Goal: Task Accomplishment & Management: Complete application form

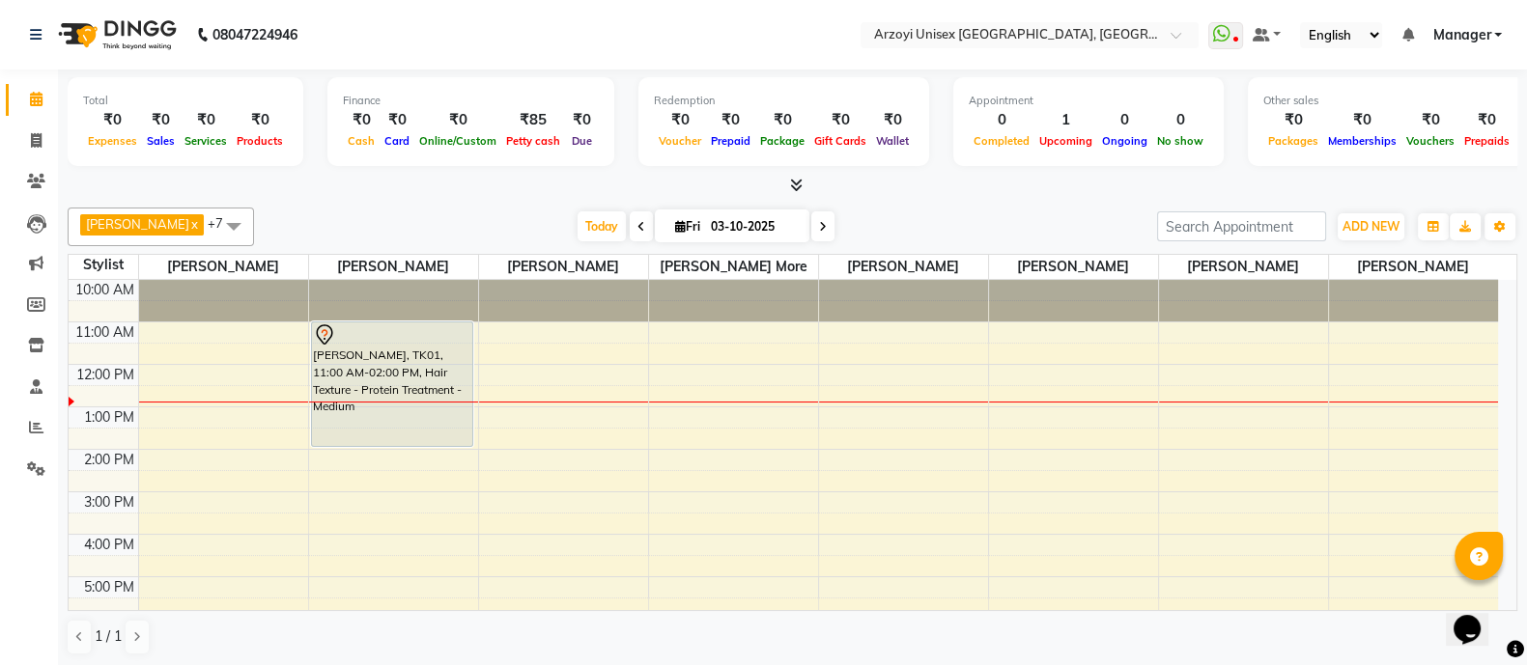
scroll to position [216, 0]
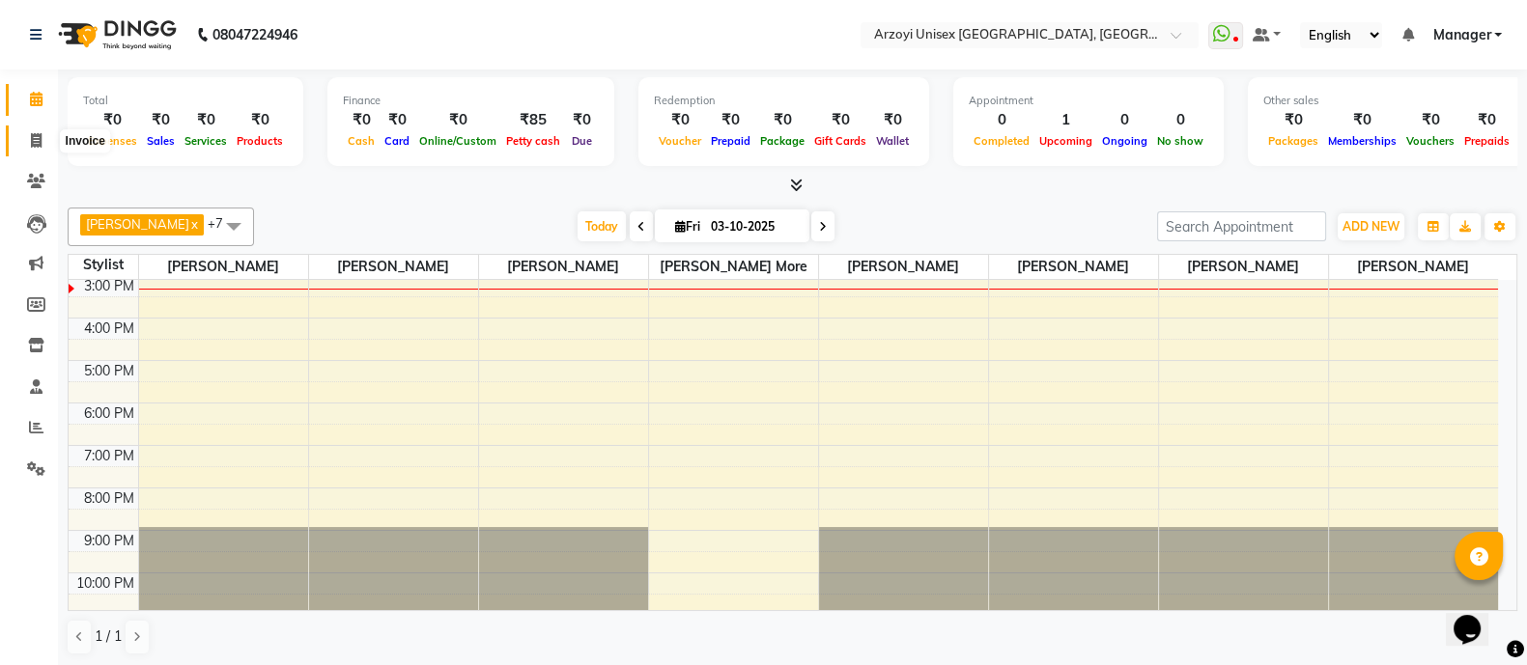
click at [32, 147] on icon at bounding box center [36, 140] width 11 height 14
select select "service"
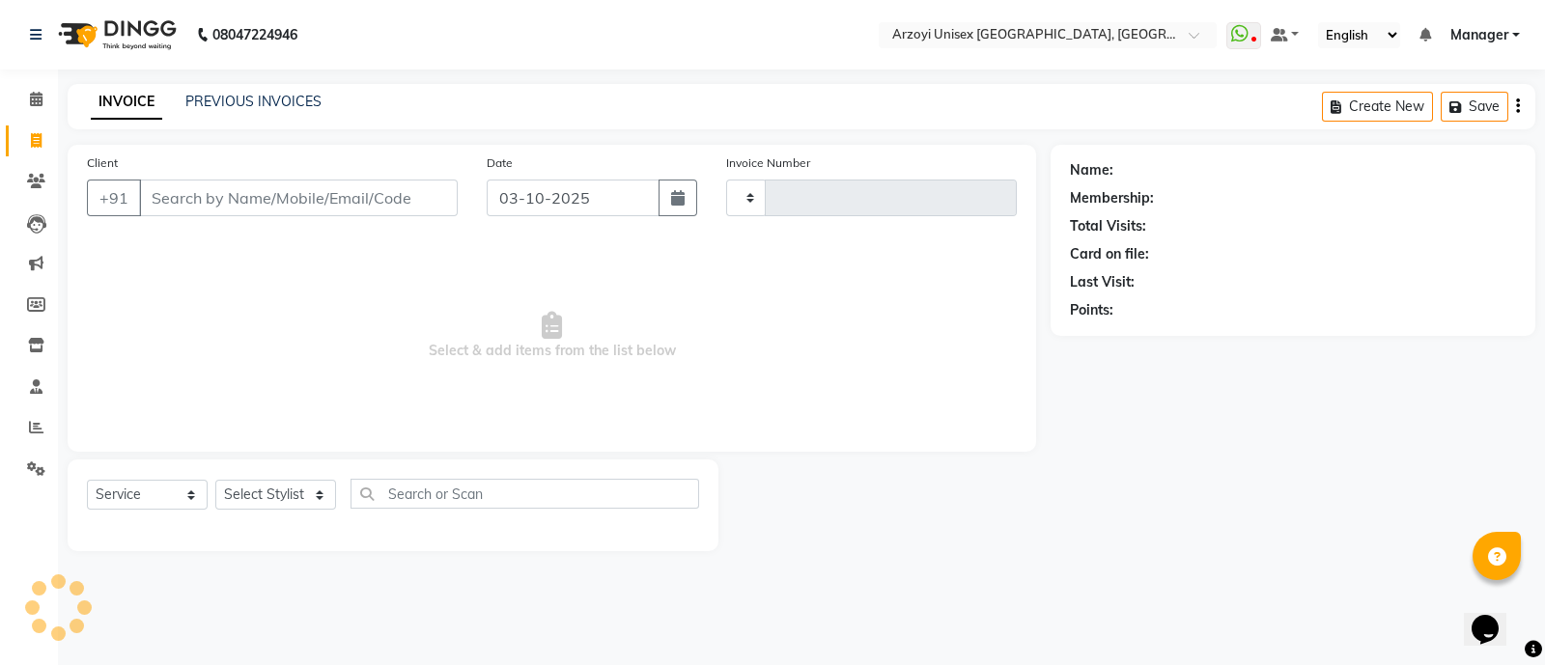
type input "1945"
select select "5286"
click at [32, 103] on icon at bounding box center [36, 99] width 13 height 14
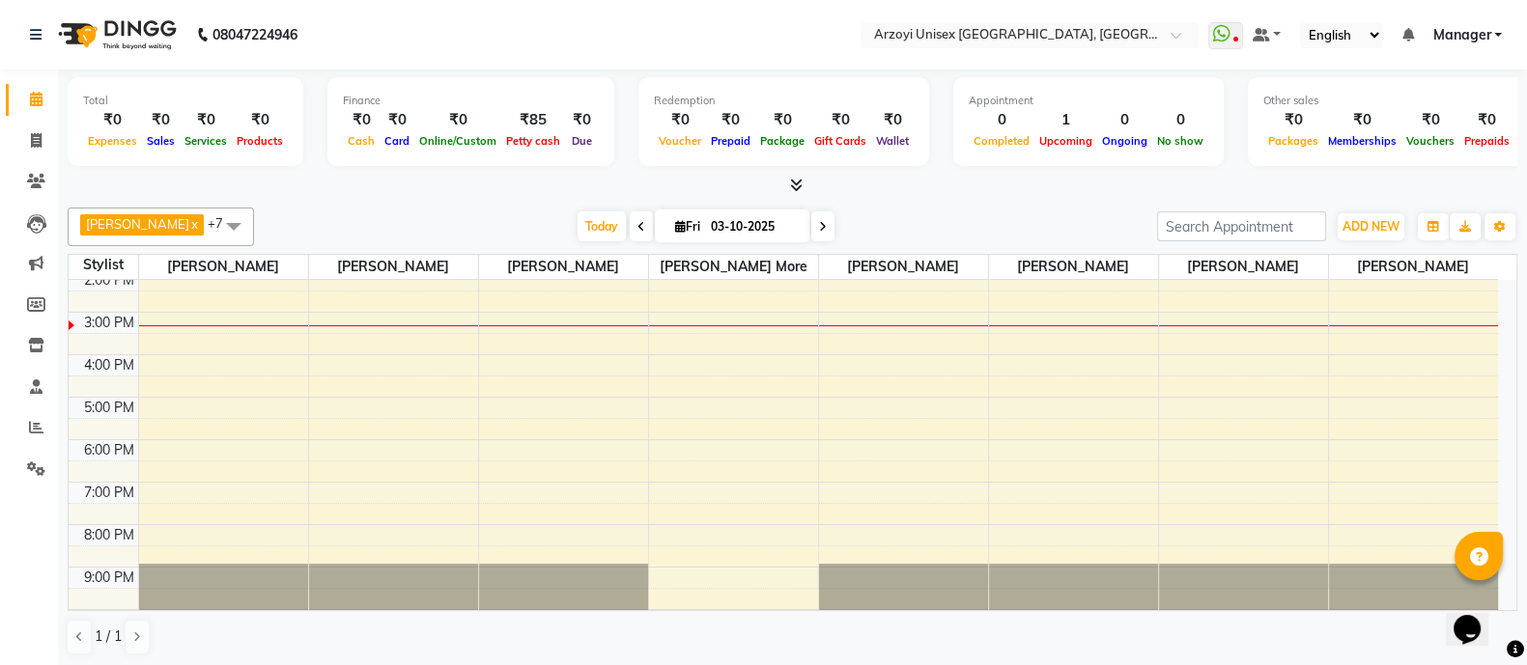
scroll to position [216, 0]
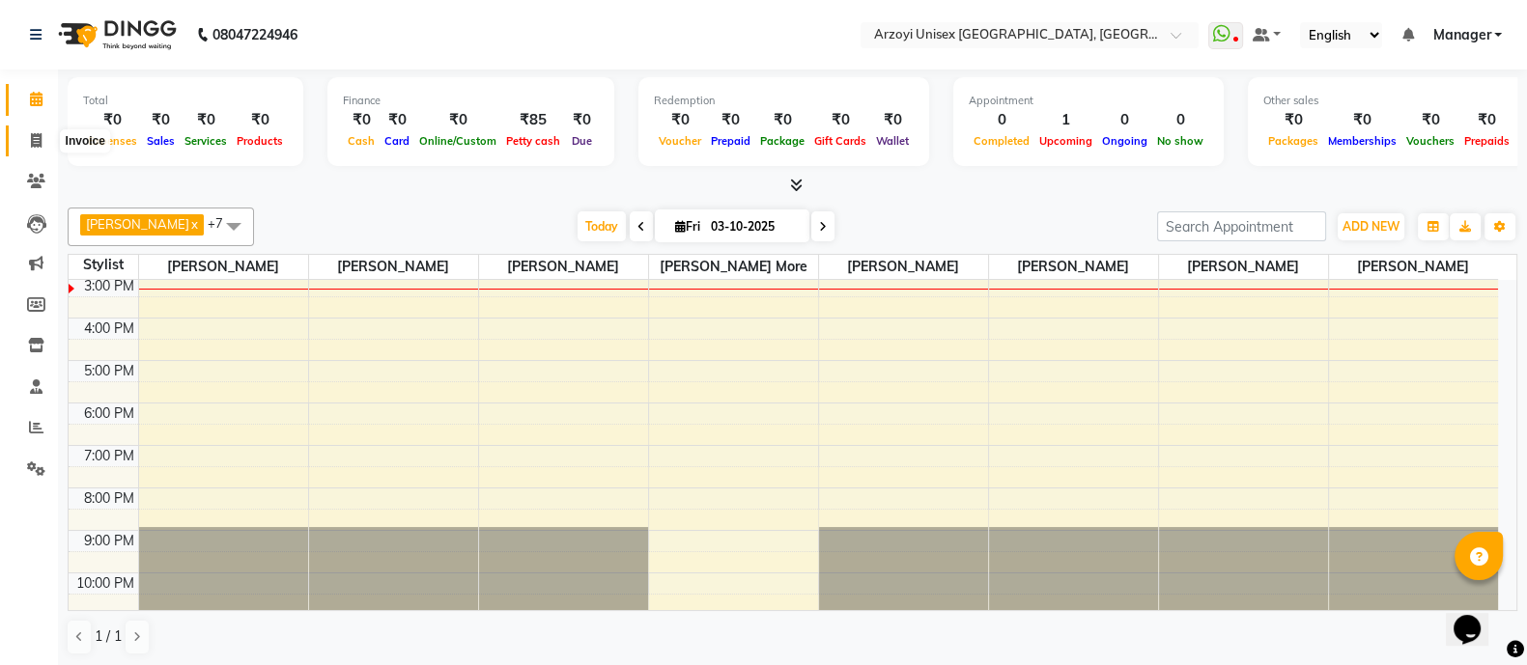
click at [34, 144] on icon at bounding box center [36, 140] width 11 height 14
select select "5286"
select select "service"
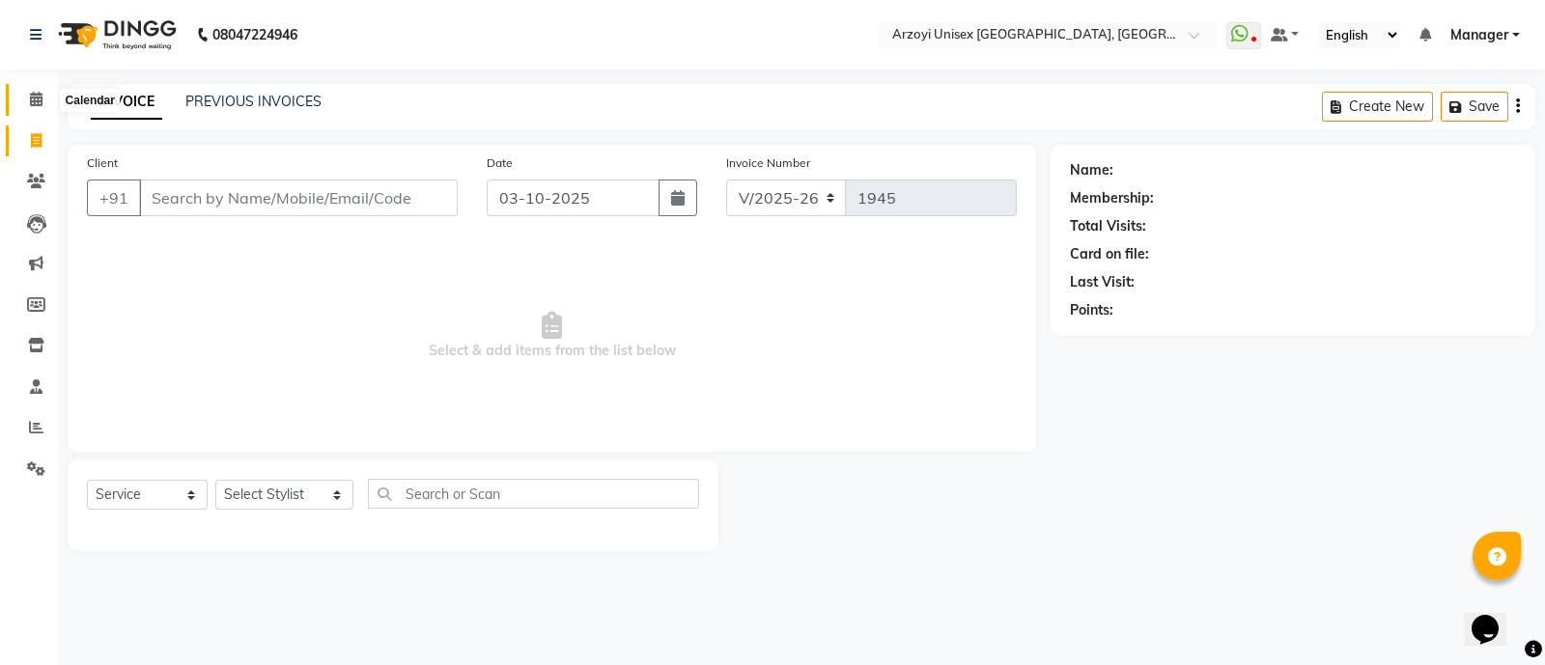
click at [34, 103] on icon at bounding box center [36, 99] width 13 height 14
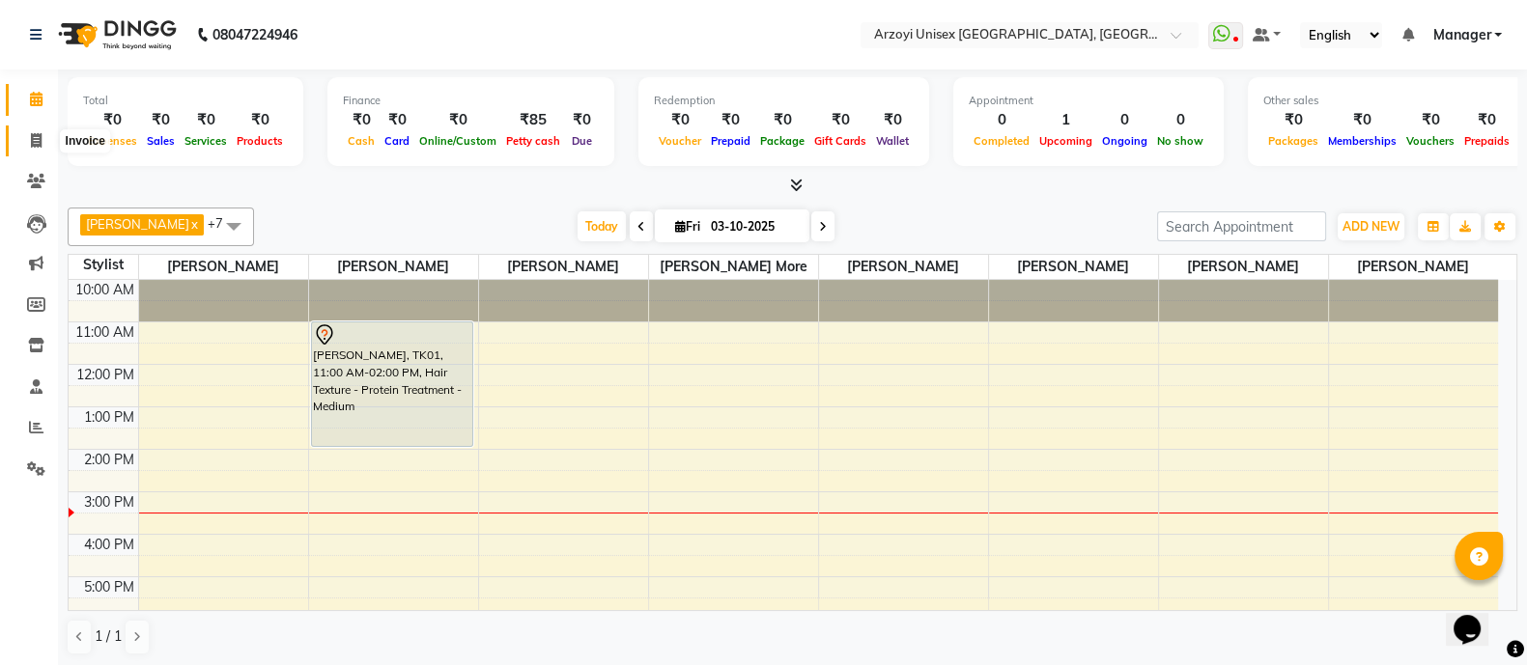
click at [34, 143] on icon at bounding box center [36, 140] width 11 height 14
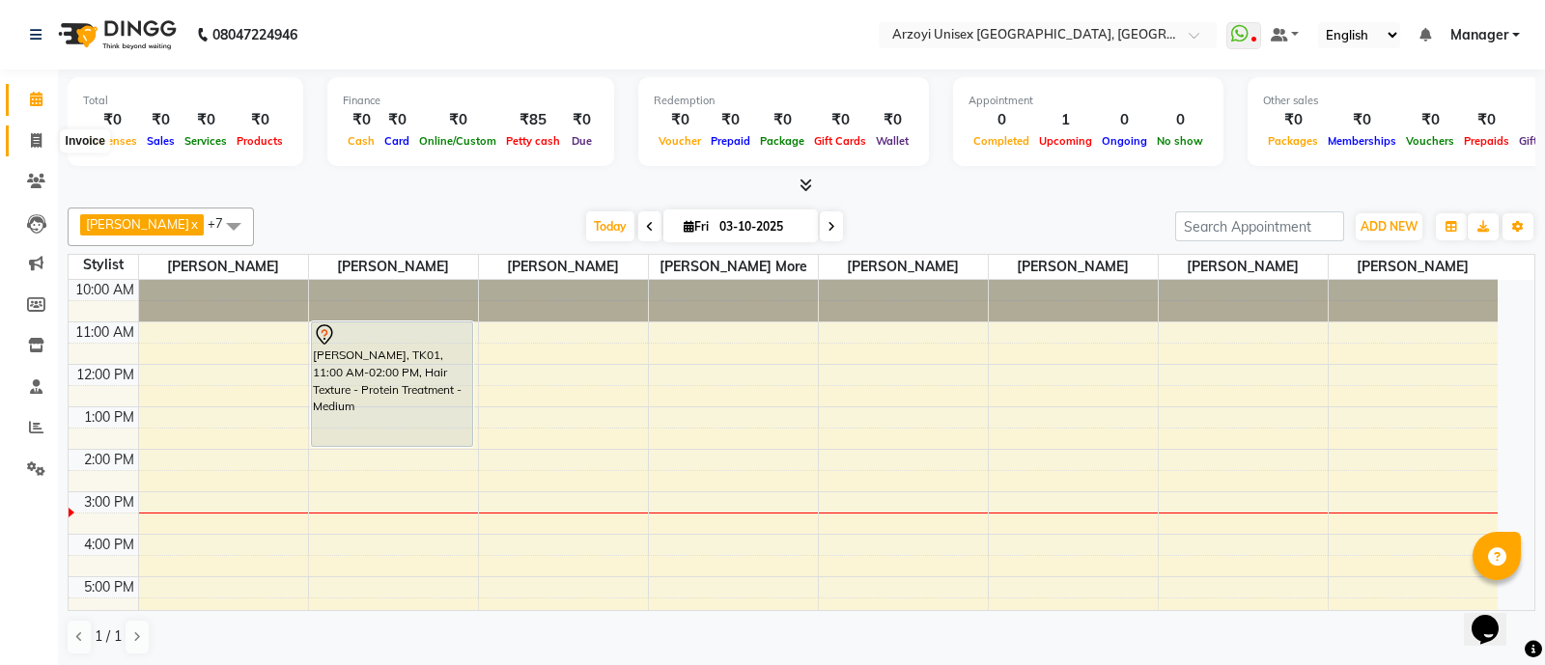
select select "5286"
select select "service"
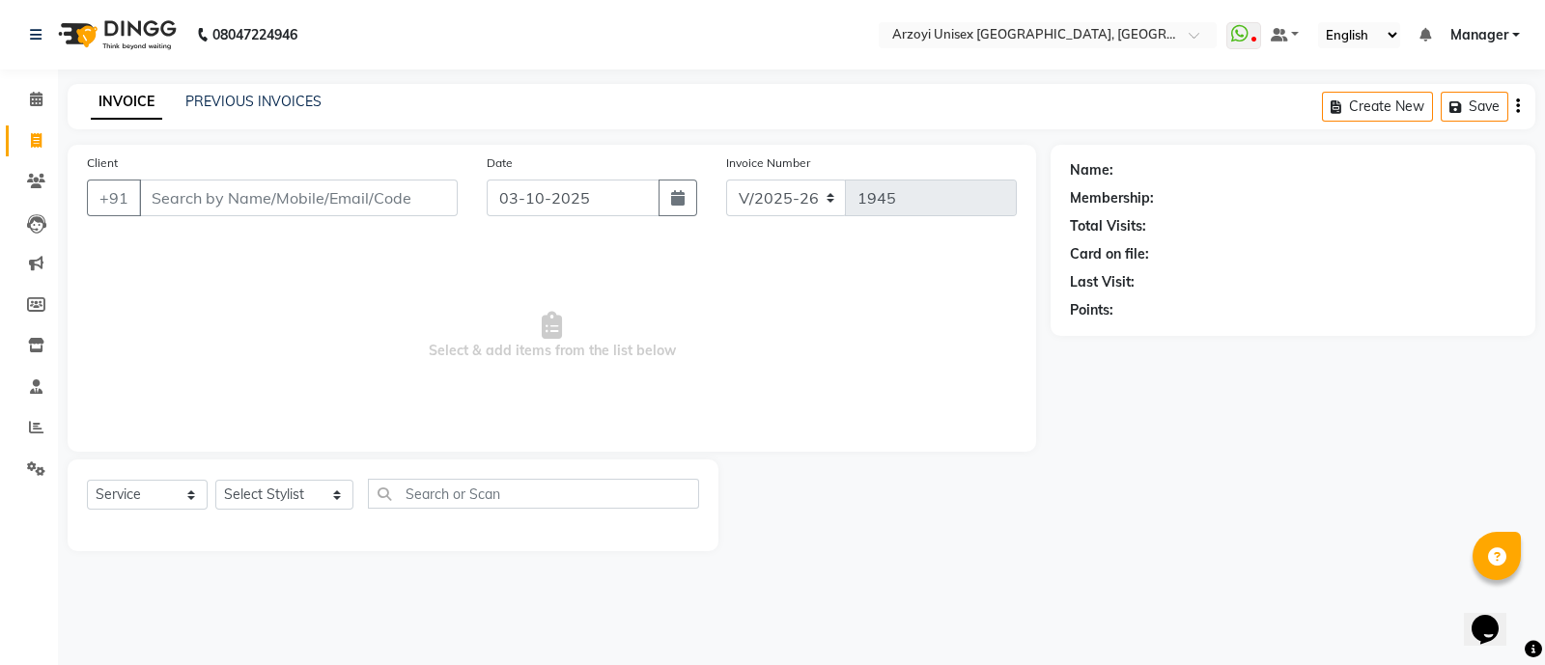
type input "s"
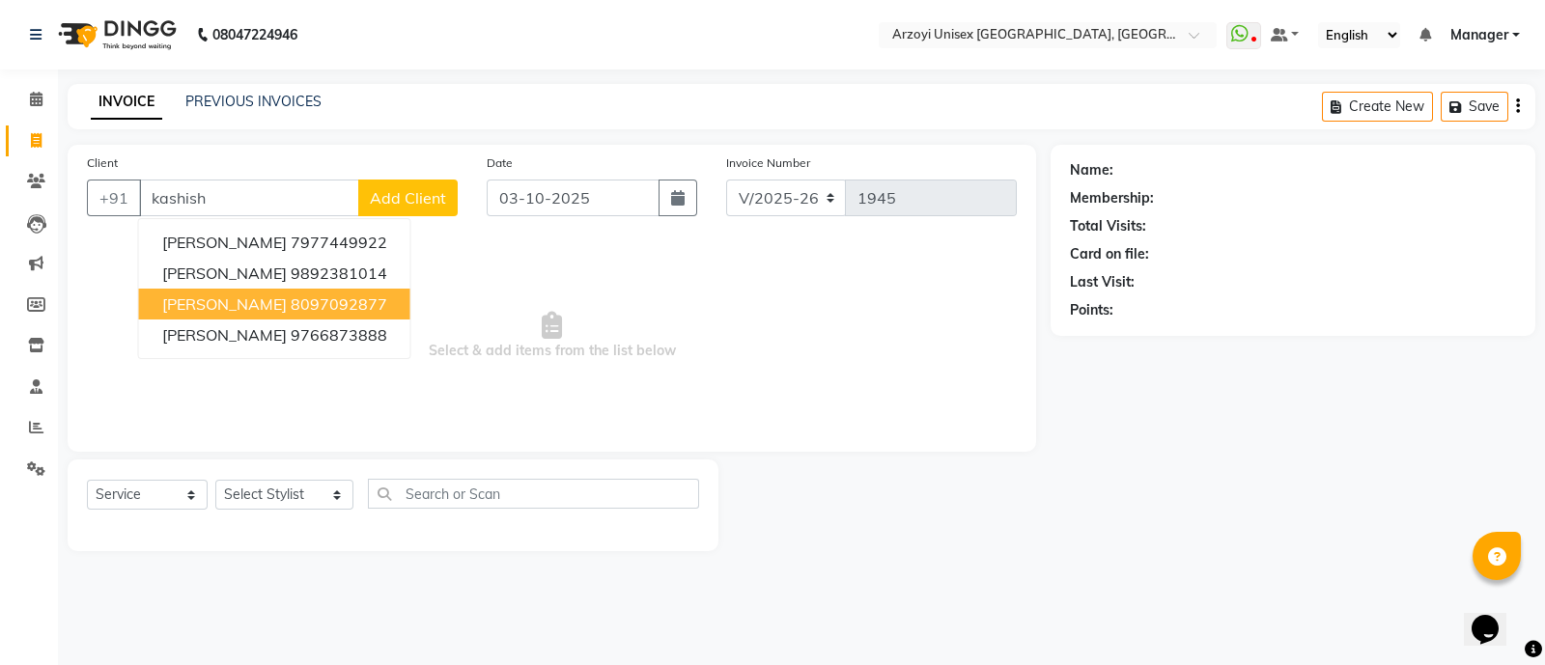
click at [236, 311] on span "[PERSON_NAME]" at bounding box center [224, 304] width 125 height 19
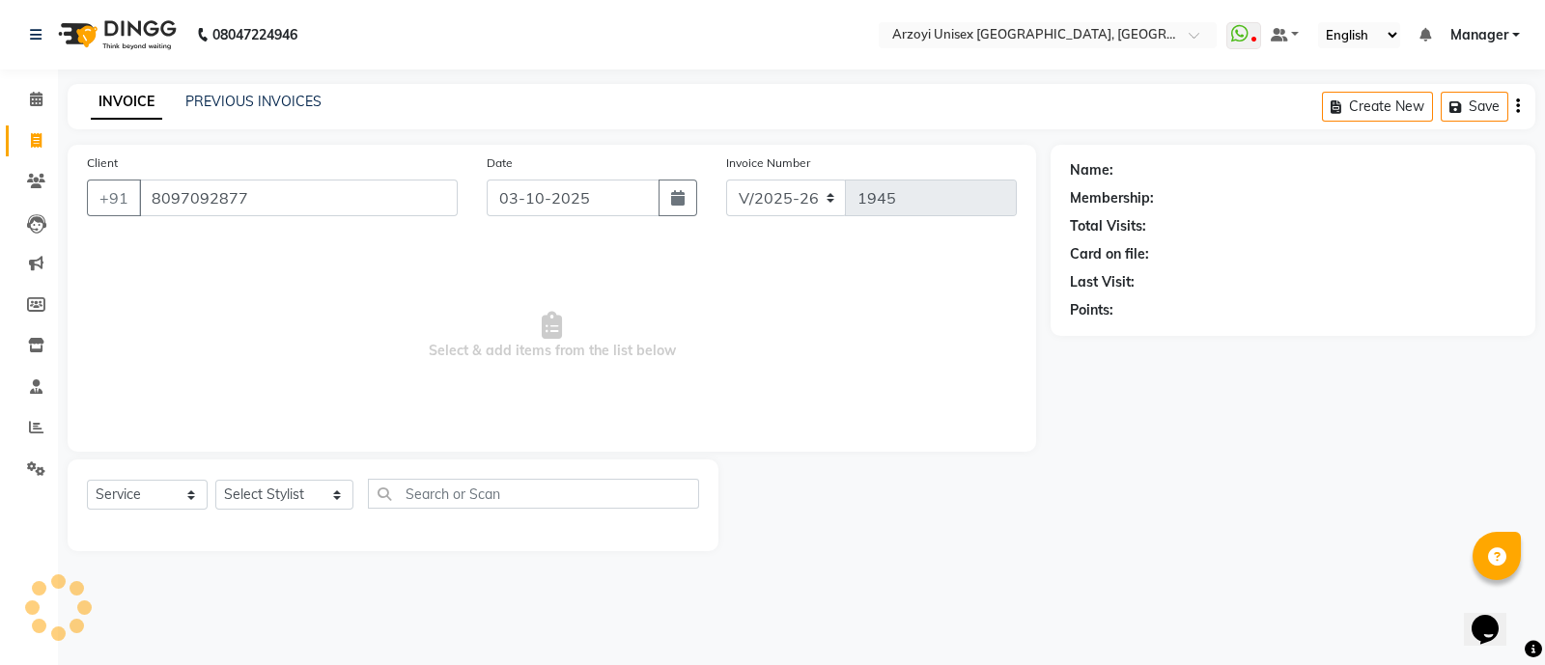
type input "8097092877"
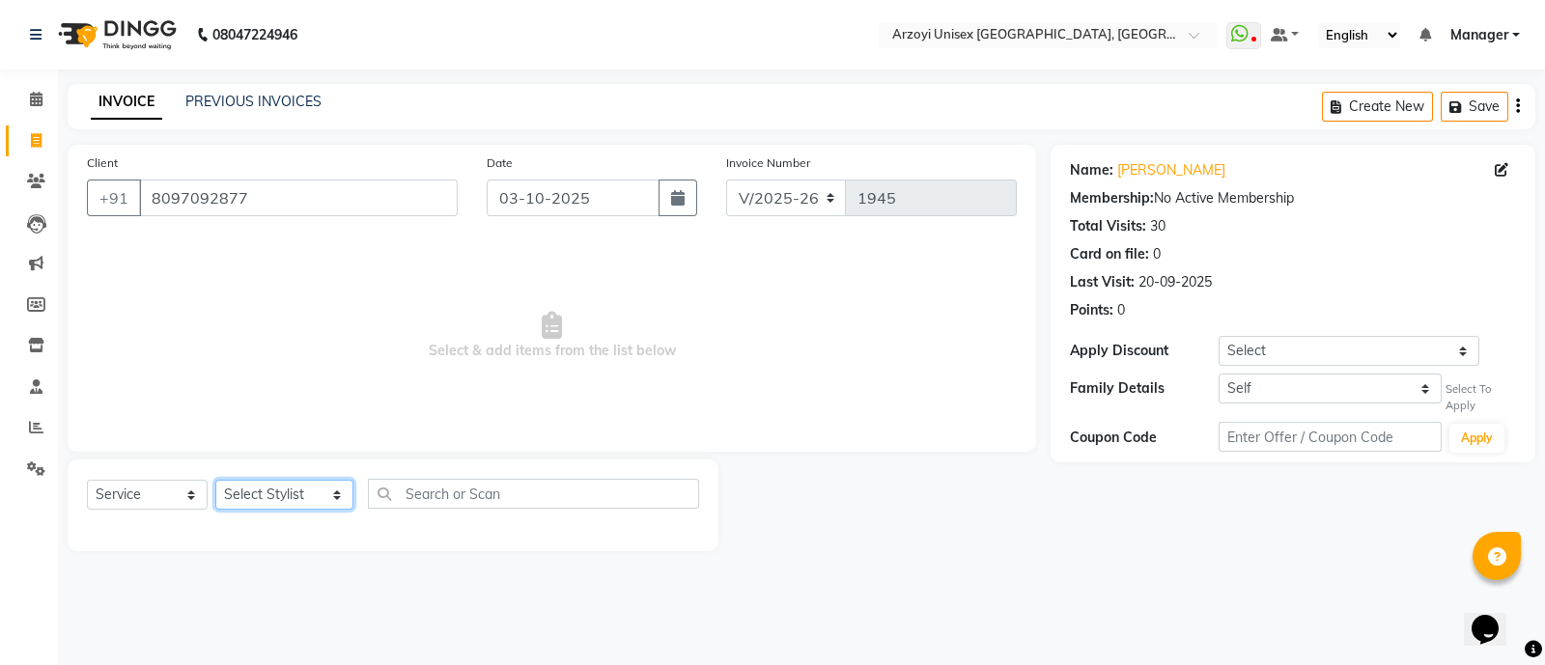
click at [255, 491] on select "Select Stylist [PERSON_NAME] Mohammmed [PERSON_NAME] [PERSON_NAME] [PERSON_NAME…" at bounding box center [284, 495] width 138 height 30
select select "69622"
click at [215, 481] on select "Select Stylist [PERSON_NAME] Mohammmed [PERSON_NAME] [PERSON_NAME] [PERSON_NAME…" at bounding box center [284, 495] width 138 height 30
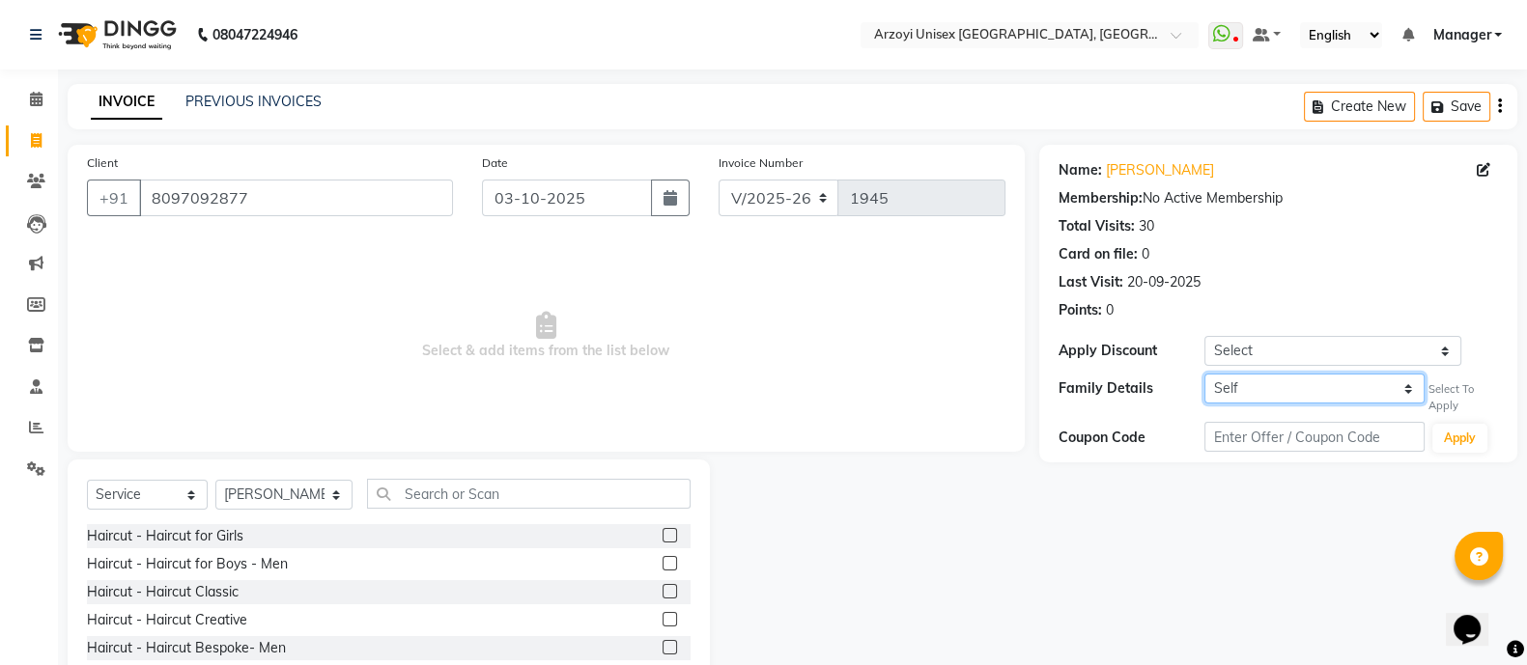
click at [1237, 392] on select "Self [PERSON_NAME]" at bounding box center [1314, 389] width 220 height 30
select select "3890321"
click at [1204, 374] on select "Self [PERSON_NAME]" at bounding box center [1314, 389] width 220 height 30
select select "7: Object"
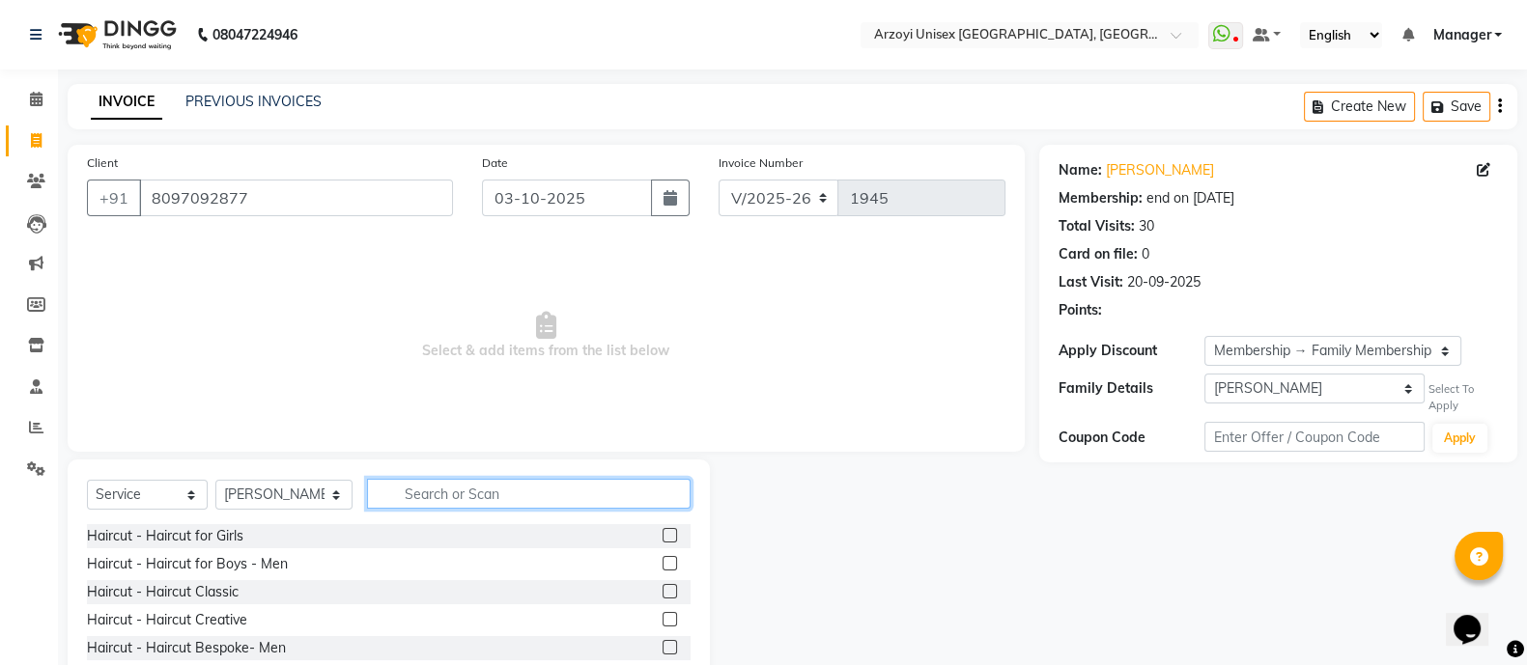
click at [531, 481] on input "text" at bounding box center [528, 494] width 323 height 30
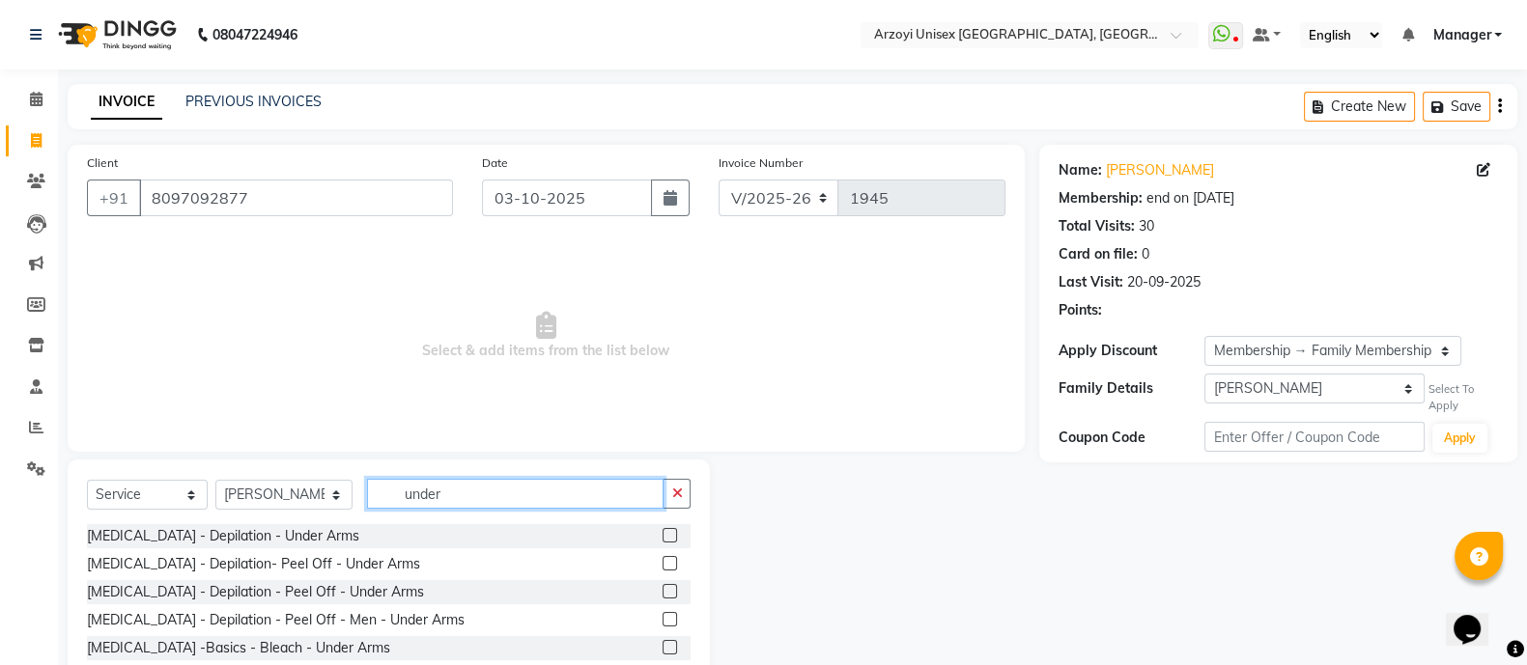
type input "under"
click at [665, 562] on label at bounding box center [669, 563] width 14 height 14
click at [665, 562] on input "checkbox" at bounding box center [668, 564] width 13 height 13
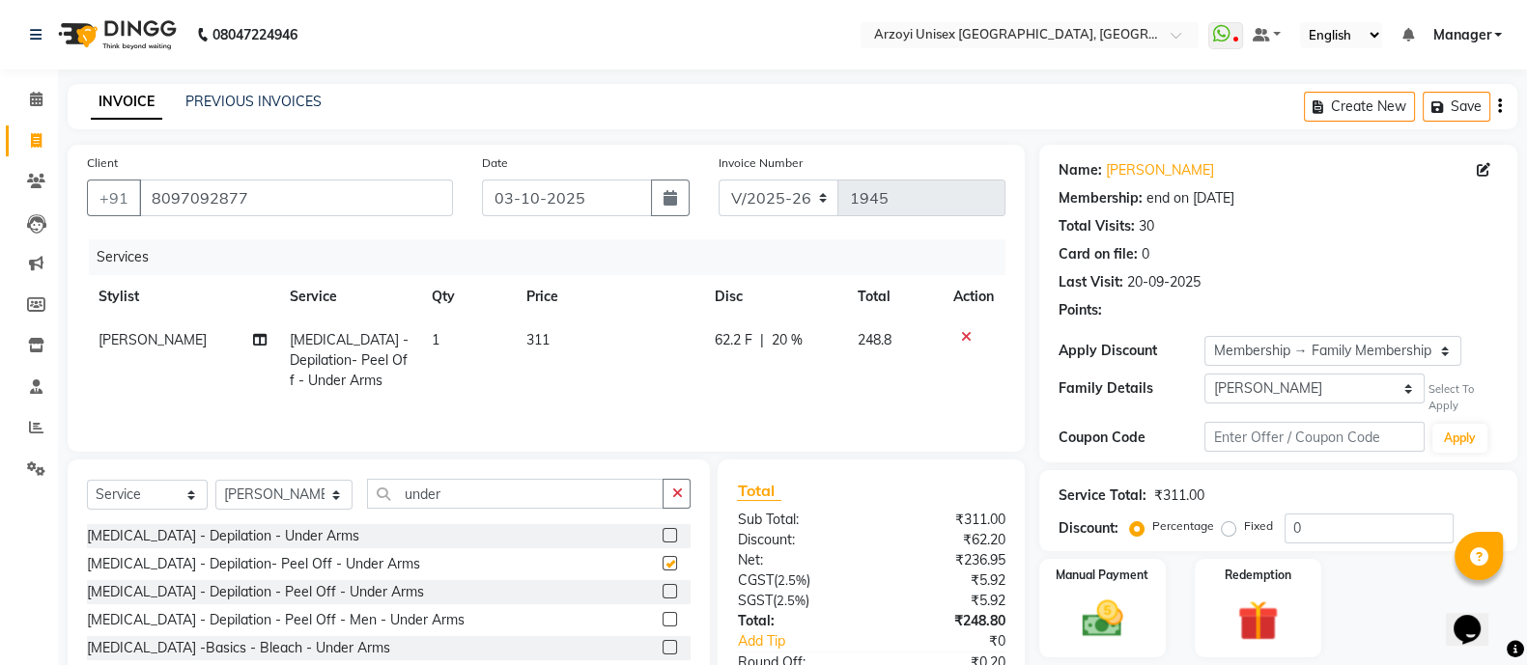
checkbox input "false"
drag, startPoint x: 519, startPoint y: 516, endPoint x: 469, endPoint y: 490, distance: 55.7
click at [469, 490] on div "Select Service Product Membership Package Voucher Prepaid Gift Card Select Styl…" at bounding box center [389, 501] width 604 height 45
click at [469, 490] on input "under" at bounding box center [515, 494] width 296 height 30
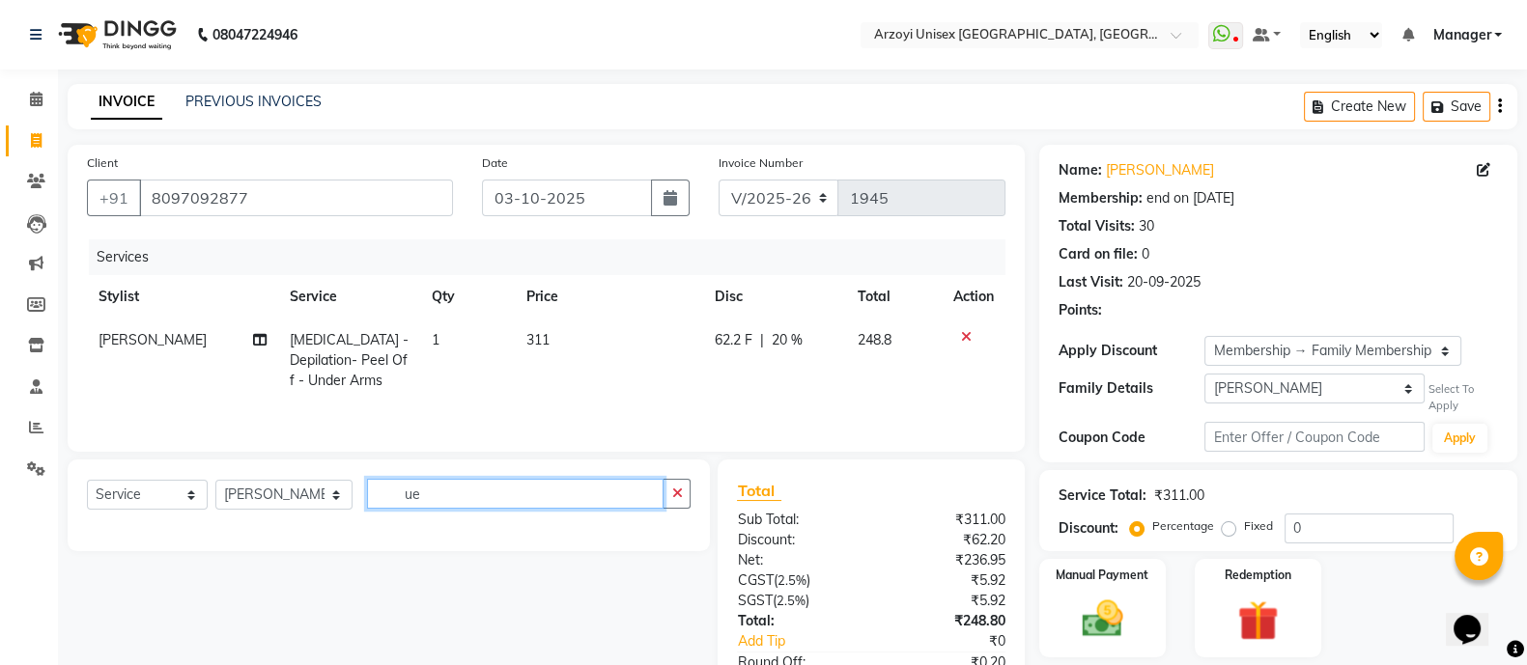
type input "u"
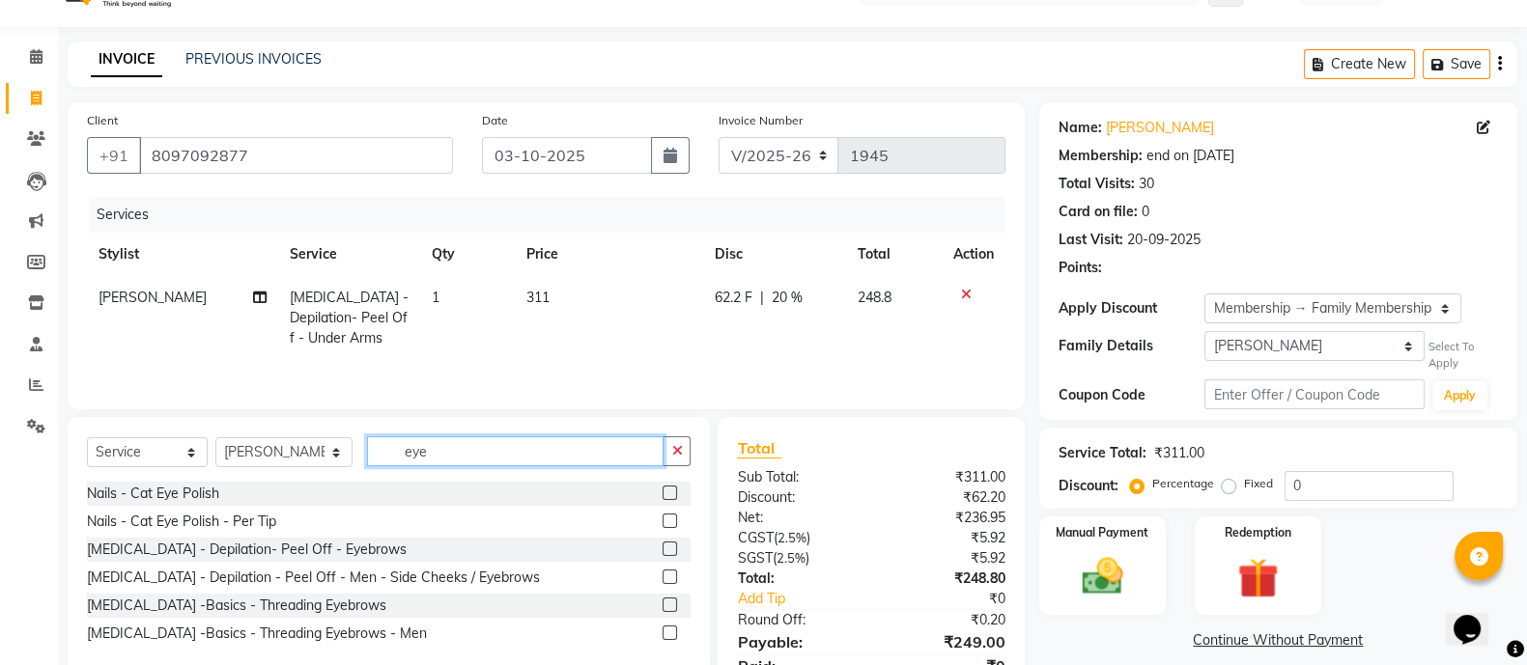
scroll to position [63, 0]
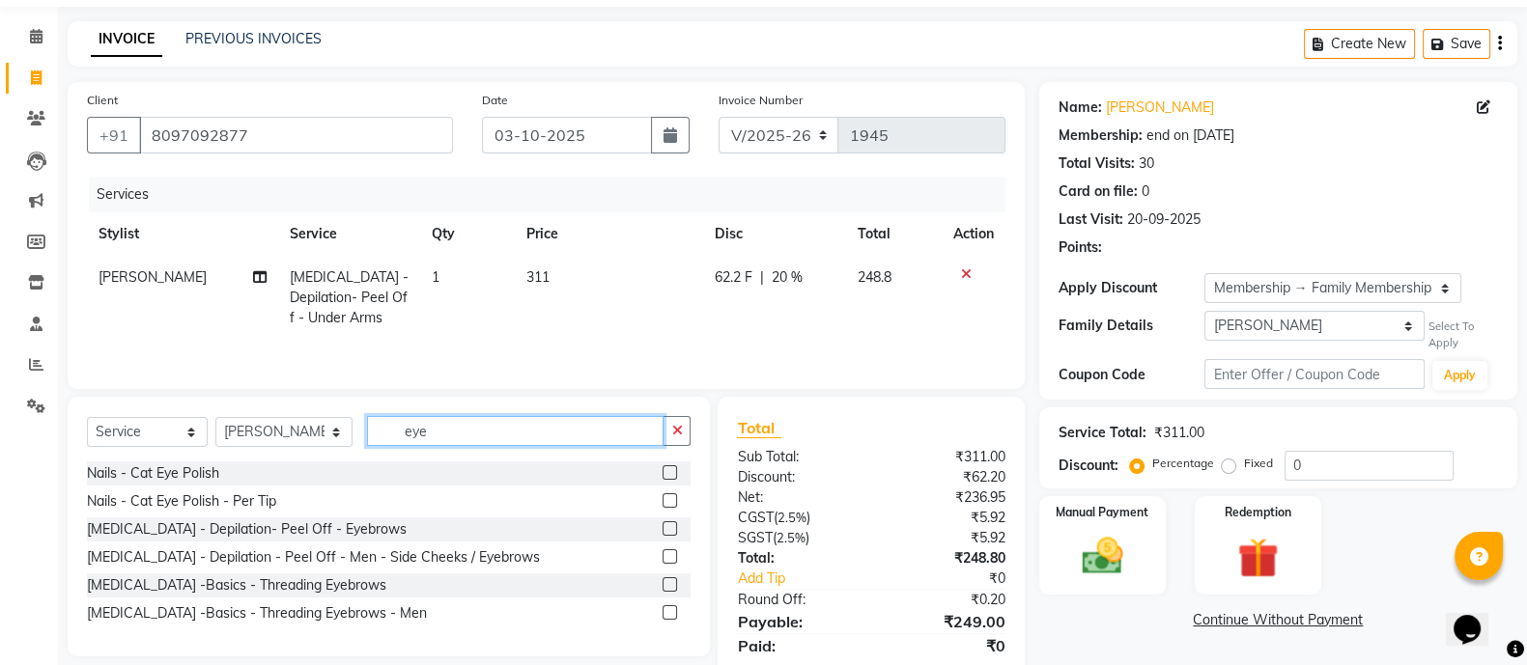
type input "eye"
click at [671, 533] on label at bounding box center [669, 528] width 14 height 14
click at [671, 533] on input "checkbox" at bounding box center [668, 529] width 13 height 13
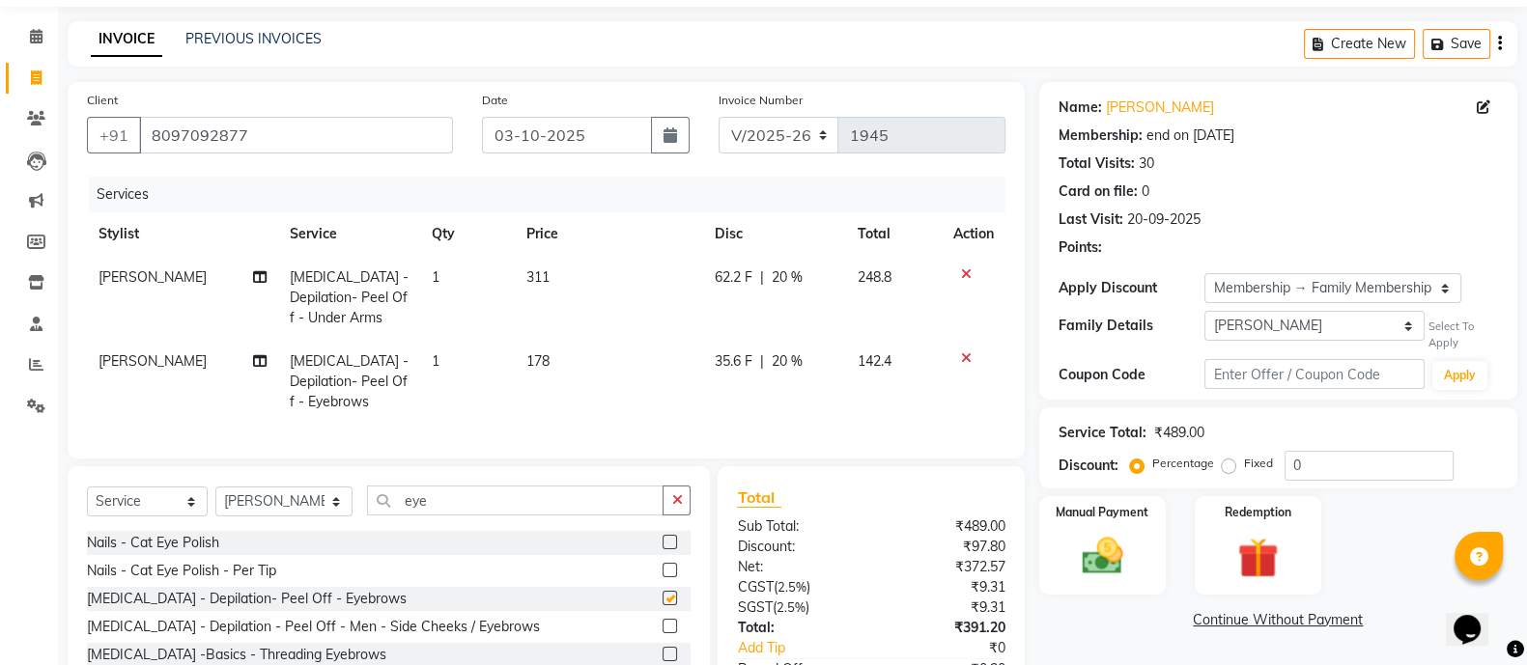
checkbox input "false"
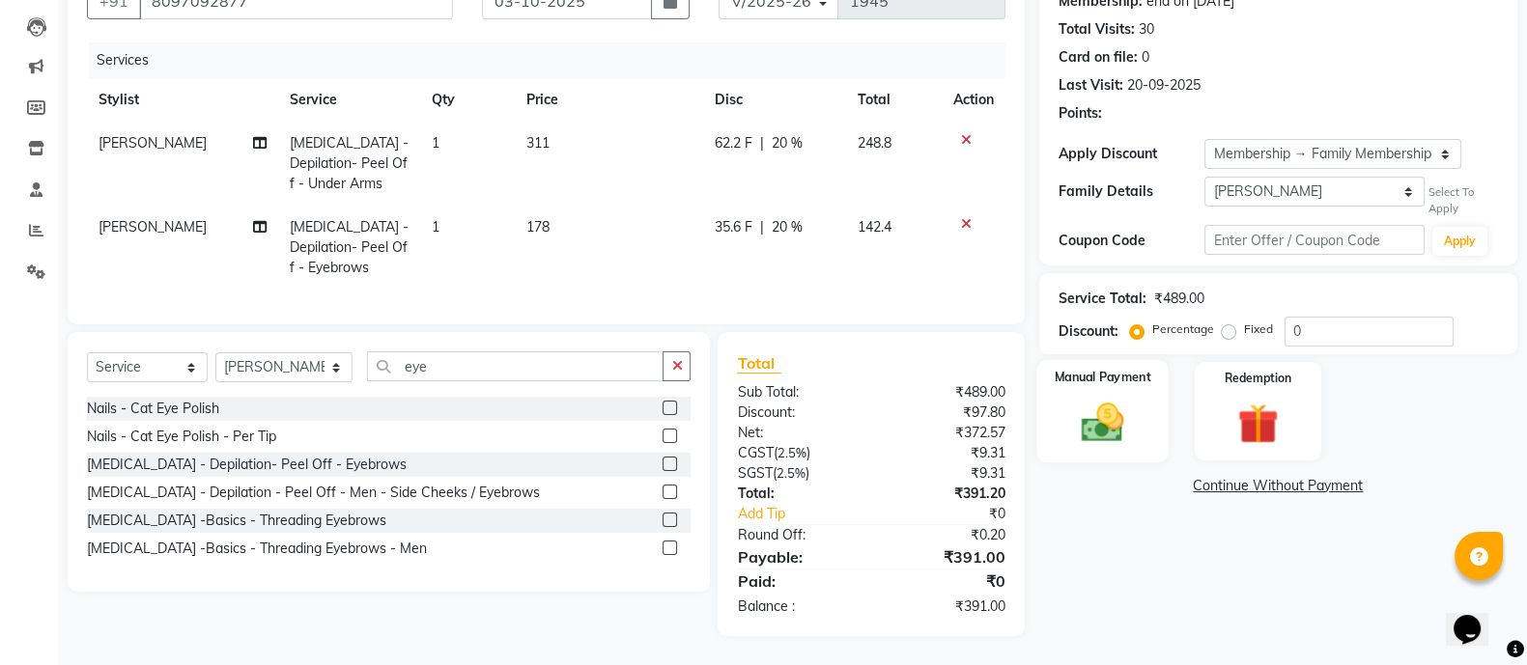
click at [1115, 422] on img at bounding box center [1102, 422] width 69 height 48
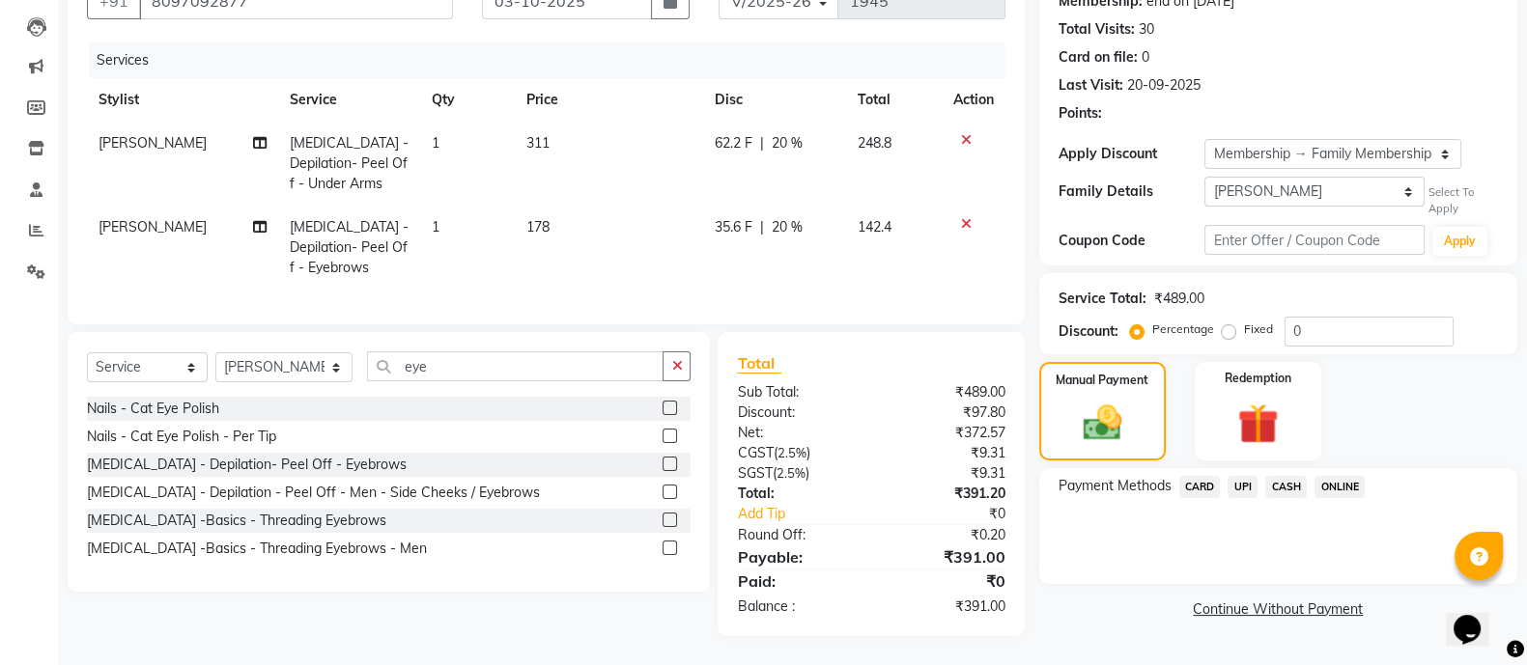
click at [1337, 476] on span "ONLINE" at bounding box center [1339, 487] width 50 height 22
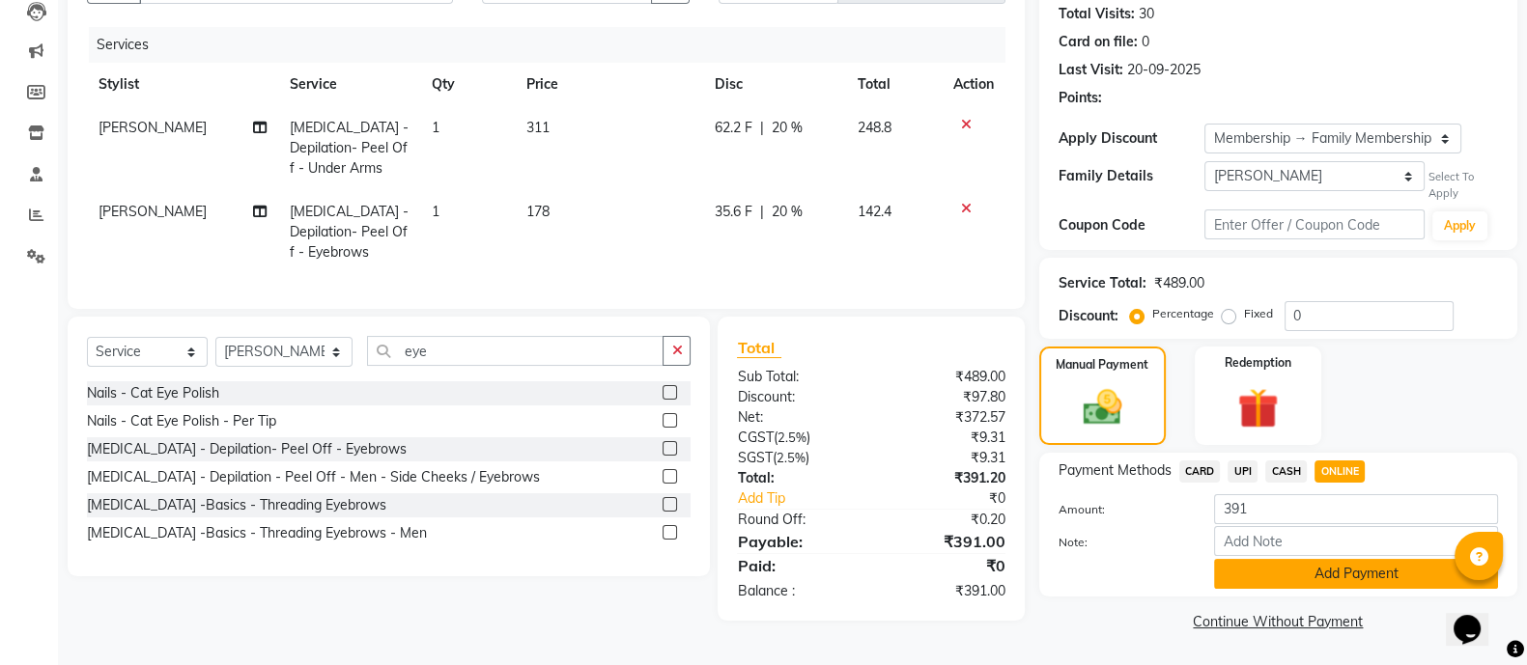
click at [1303, 570] on button "Add Payment" at bounding box center [1356, 574] width 284 height 30
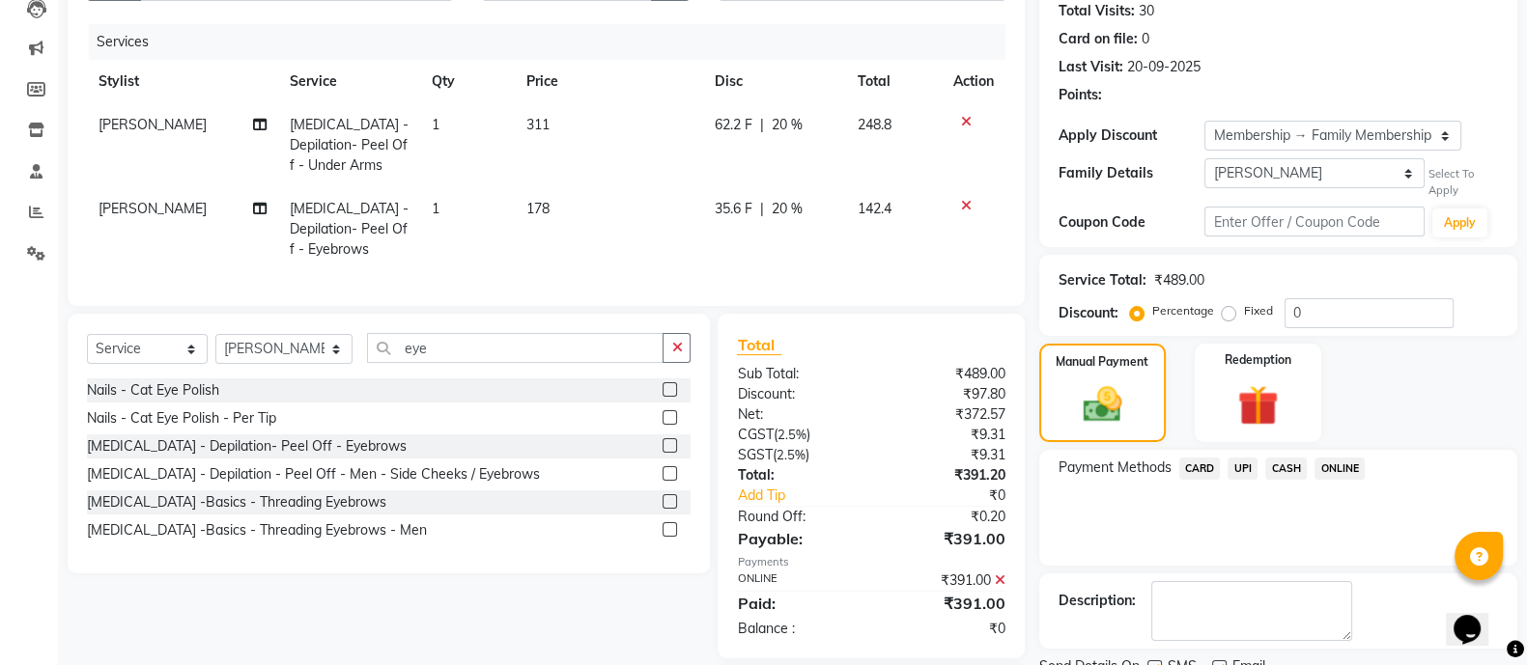
scroll to position [352, 0]
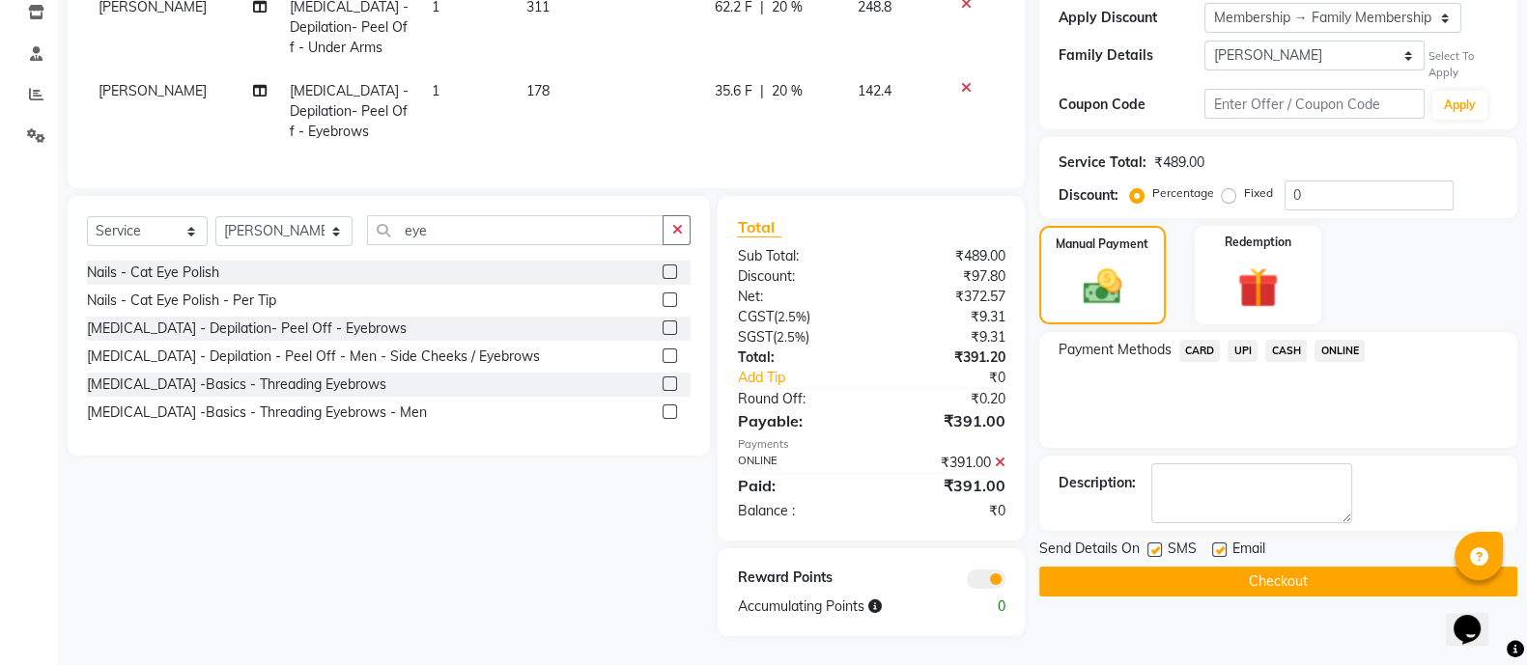
click at [1159, 567] on button "Checkout" at bounding box center [1278, 582] width 478 height 30
